Goal: Navigation & Orientation: Understand site structure

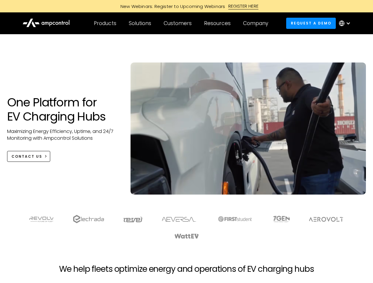
click at [181, 23] on div "Customers" at bounding box center [177, 23] width 28 height 6
click at [105, 23] on div "Products" at bounding box center [105, 23] width 22 height 6
click at [140, 23] on div "Solutions" at bounding box center [140, 23] width 22 height 6
click at [178, 23] on div "Customers" at bounding box center [177, 23] width 28 height 6
click at [218, 23] on div "Resources" at bounding box center [217, 23] width 27 height 6
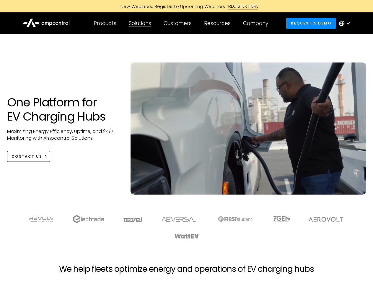
click at [257, 23] on div "Company" at bounding box center [255, 23] width 25 height 6
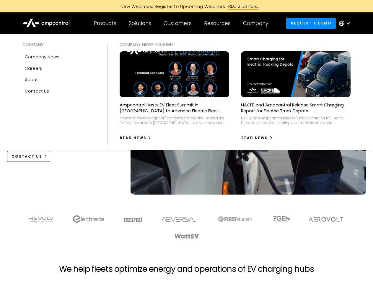
click at [346, 23] on div at bounding box center [347, 23] width 5 height 5
